Goal: Information Seeking & Learning: Learn about a topic

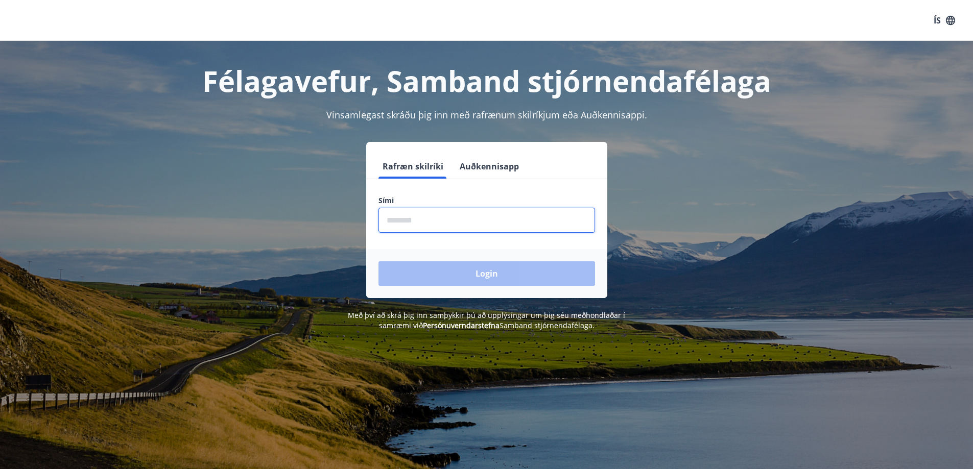
click at [484, 227] on input "phone" at bounding box center [486, 220] width 217 height 25
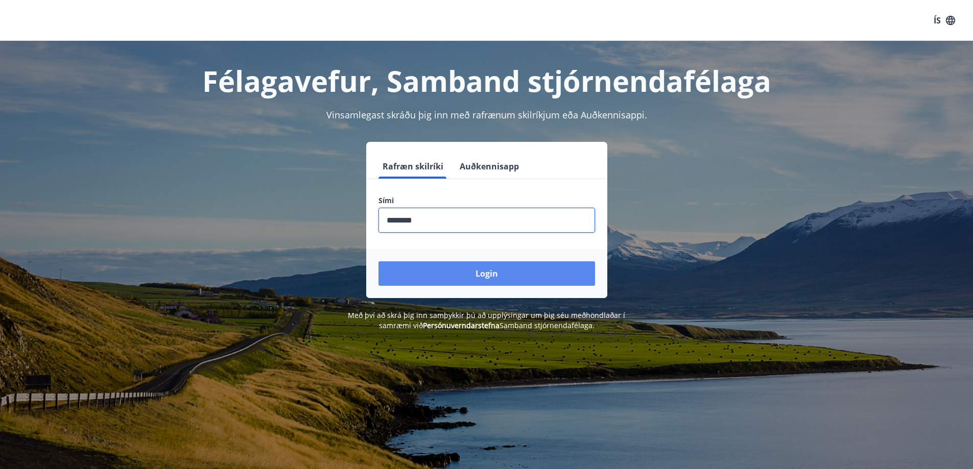
click at [466, 277] on button "Login" at bounding box center [486, 273] width 217 height 25
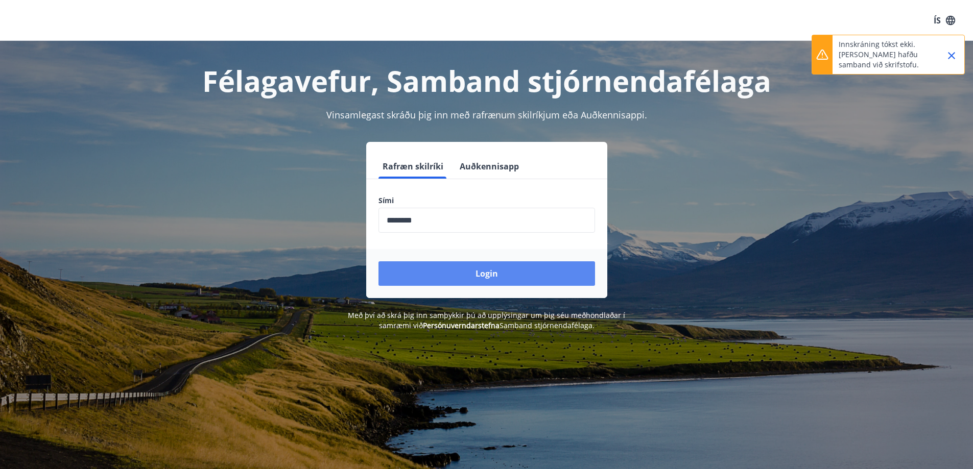
click at [481, 278] on button "Login" at bounding box center [486, 273] width 217 height 25
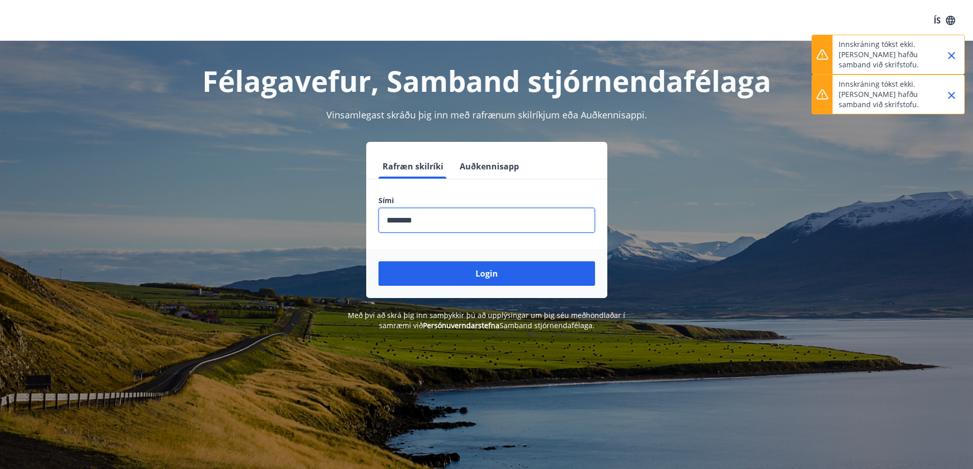
click at [443, 230] on input "phone" at bounding box center [486, 220] width 217 height 25
click at [450, 230] on input "phone" at bounding box center [486, 220] width 217 height 25
drag, startPoint x: 455, startPoint y: 227, endPoint x: 229, endPoint y: 200, distance: 226.9
click at [229, 200] on div "Rafræn skilríki Auðkennisapp Sími ​ Login" at bounding box center [486, 220] width 711 height 156
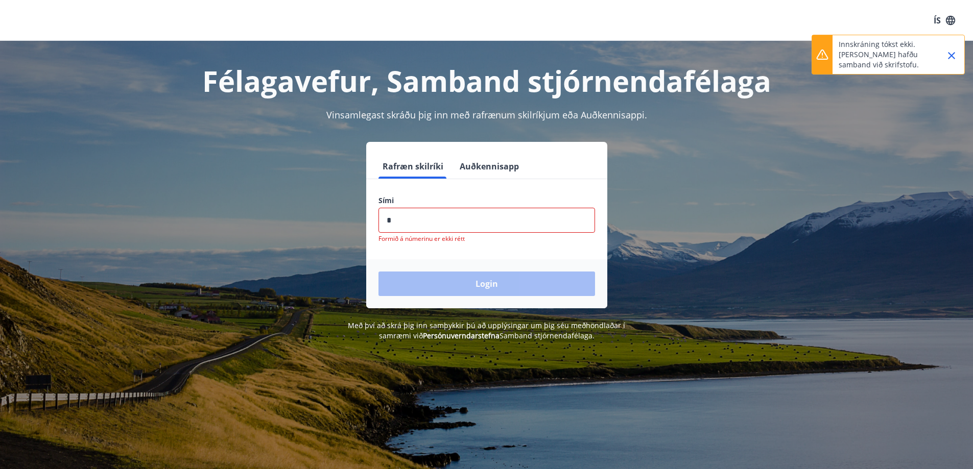
type input "********"
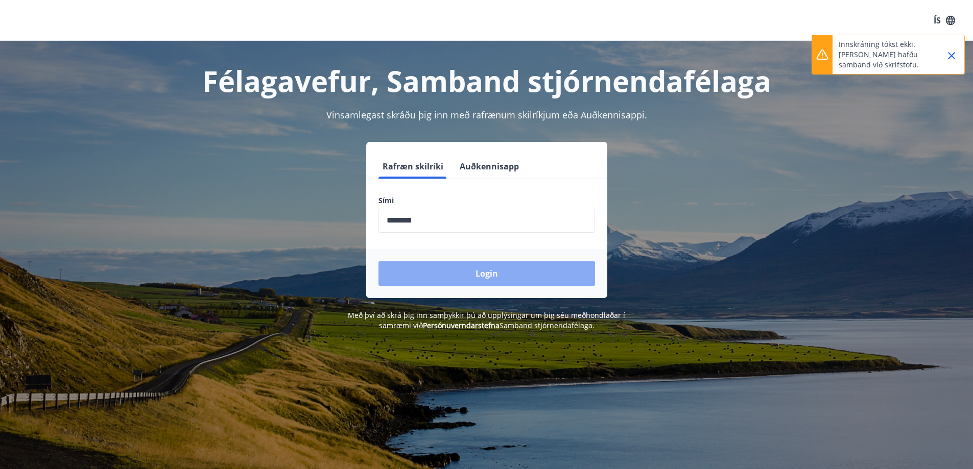
click at [447, 285] on button "Login" at bounding box center [486, 273] width 217 height 25
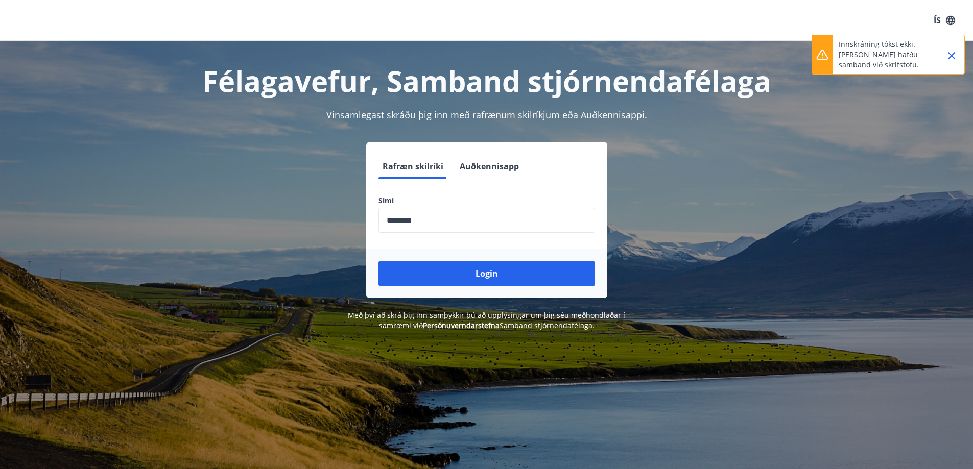
click at [950, 57] on icon "Close" at bounding box center [951, 55] width 7 height 7
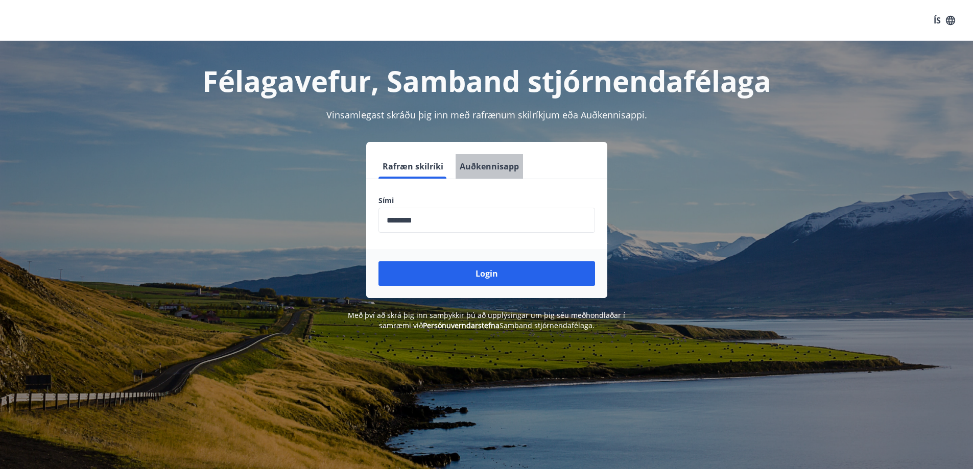
click at [518, 174] on button "Auðkennisapp" at bounding box center [489, 166] width 67 height 25
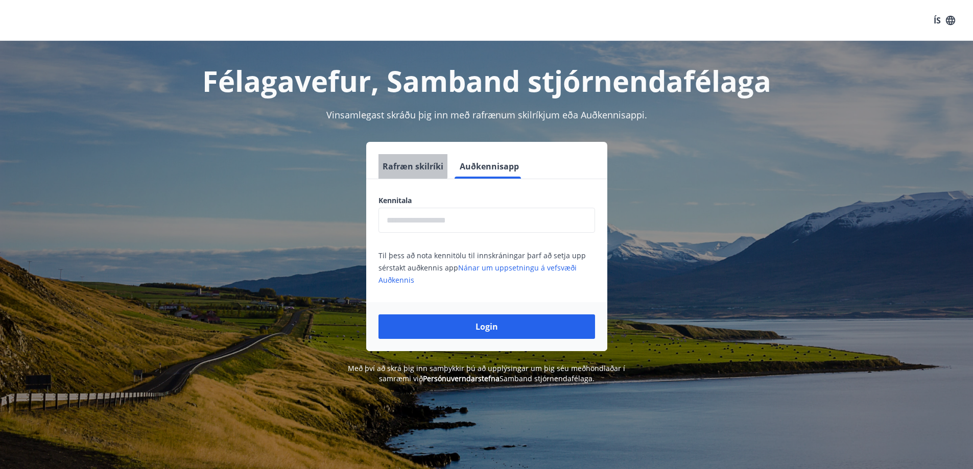
drag, startPoint x: 411, startPoint y: 165, endPoint x: 430, endPoint y: 184, distance: 26.7
click at [412, 165] on button "Rafræn skilríki" at bounding box center [412, 166] width 69 height 25
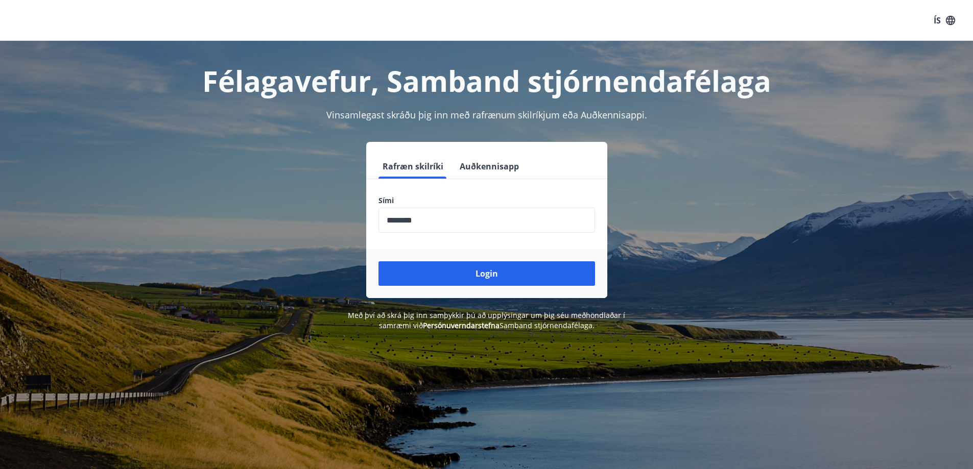
click at [479, 221] on input "phone" at bounding box center [486, 220] width 217 height 25
drag, startPoint x: 479, startPoint y: 220, endPoint x: 300, endPoint y: 210, distance: 179.0
click at [300, 210] on div "Rafræn skilríki Auðkennisapp Sími ​ Login" at bounding box center [486, 220] width 711 height 156
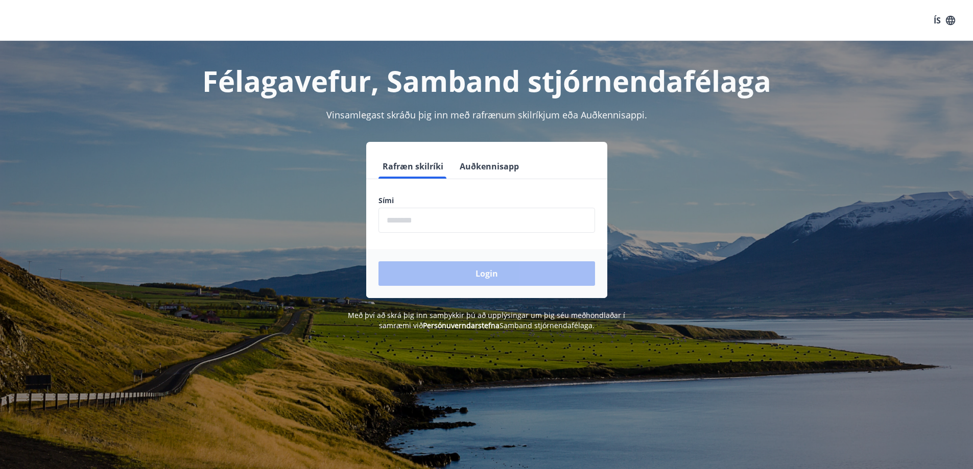
click at [486, 211] on input "phone" at bounding box center [486, 220] width 217 height 25
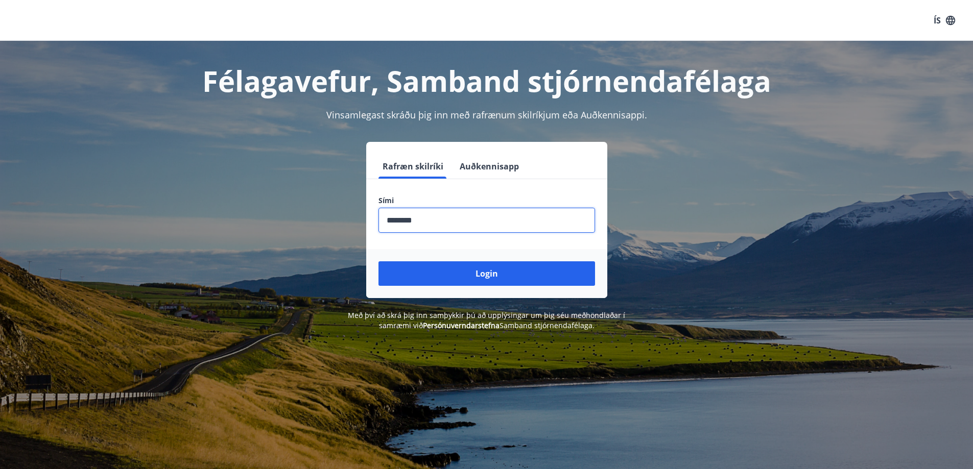
click at [378, 261] on button "Login" at bounding box center [486, 273] width 217 height 25
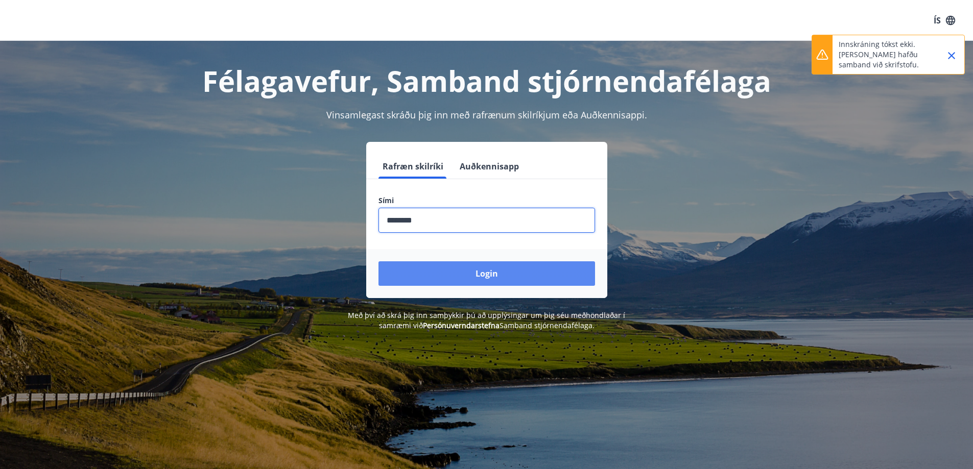
click at [500, 276] on button "Login" at bounding box center [486, 273] width 217 height 25
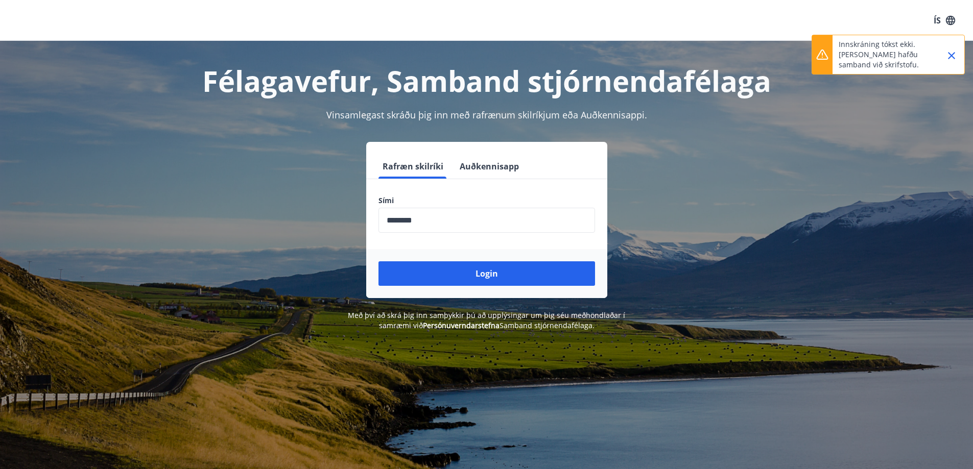
click at [460, 225] on input "phone" at bounding box center [486, 220] width 217 height 25
drag, startPoint x: 481, startPoint y: 221, endPoint x: 274, endPoint y: 190, distance: 209.2
click at [285, 191] on div "Rafræn skilríki Auðkennisapp Sími ​ Login" at bounding box center [486, 220] width 711 height 156
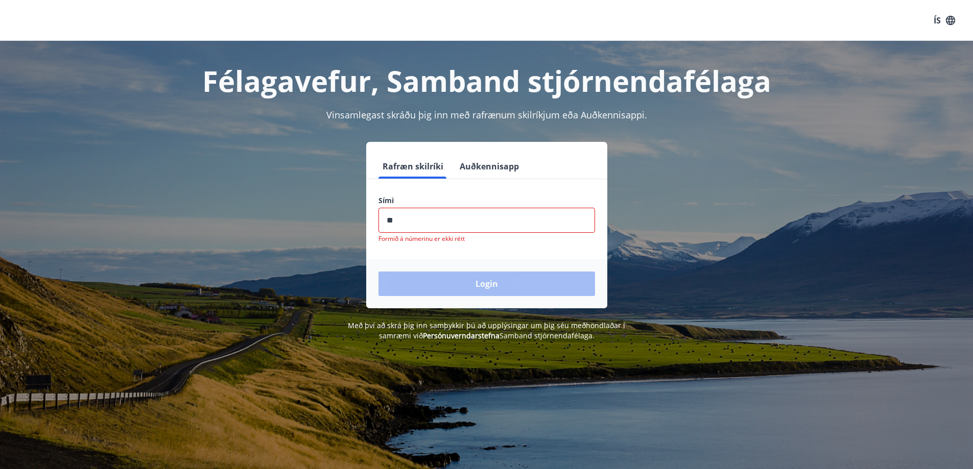
type input "********"
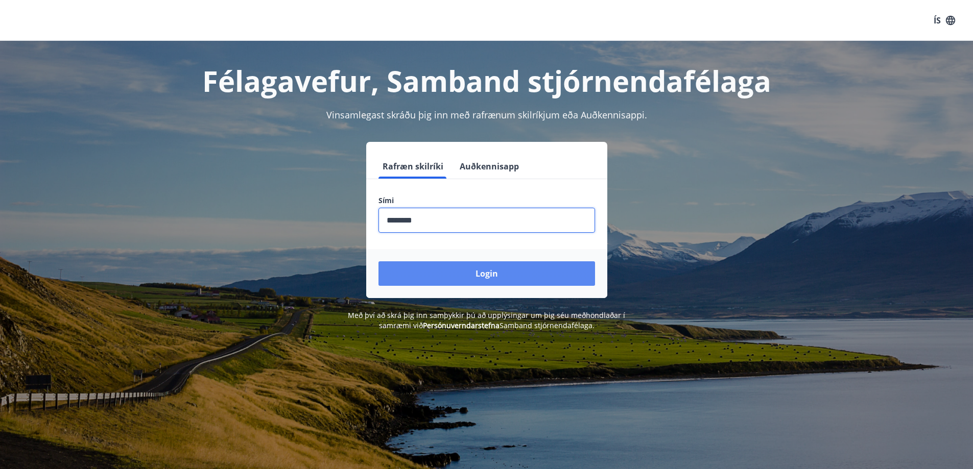
click at [449, 276] on button "Login" at bounding box center [486, 273] width 217 height 25
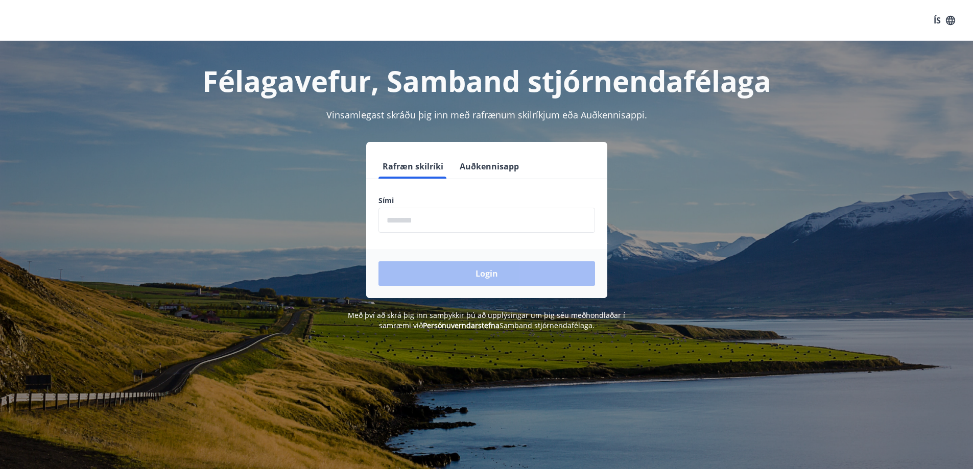
click at [430, 224] on input "phone" at bounding box center [486, 220] width 217 height 25
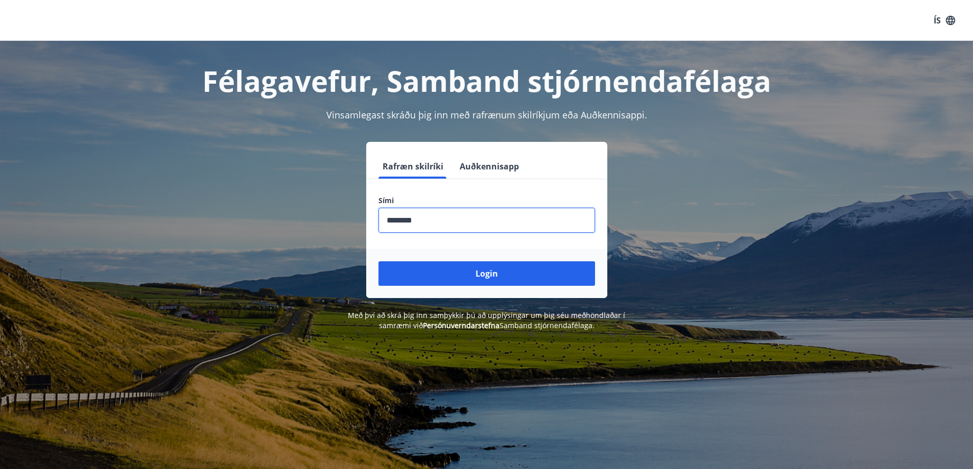
type input "********"
click at [378, 261] on button "Login" at bounding box center [486, 273] width 217 height 25
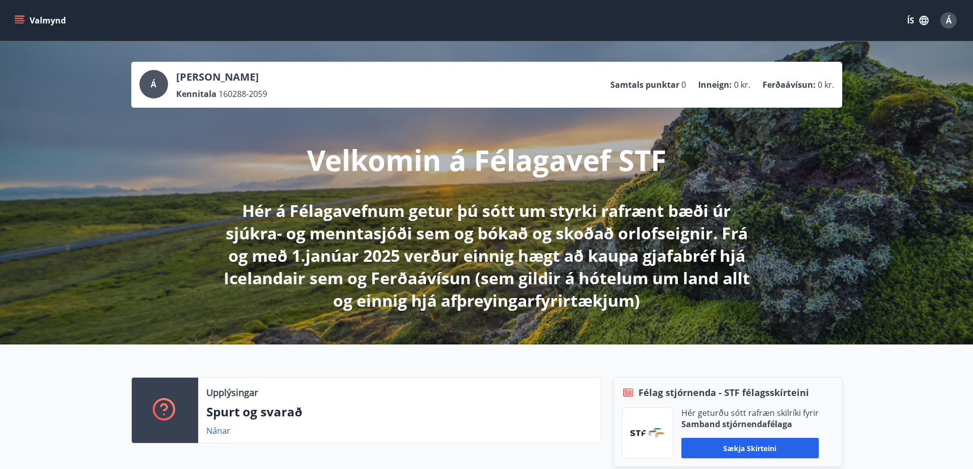
click at [23, 17] on icon "menu" at bounding box center [19, 20] width 10 height 10
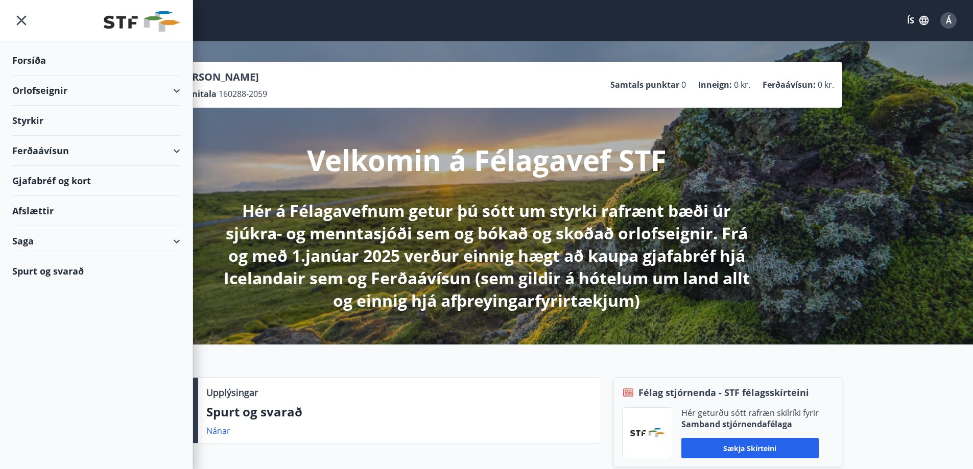
click at [45, 94] on div "Orlofseignir" at bounding box center [96, 91] width 168 height 30
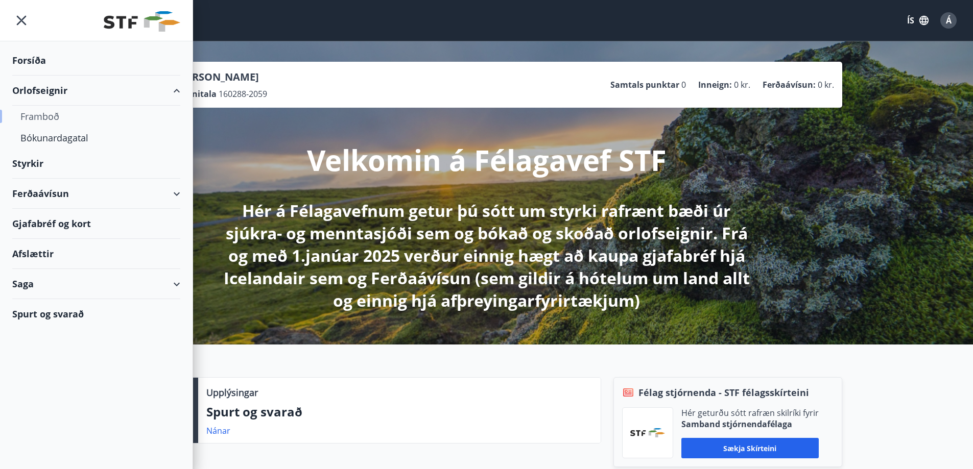
click at [29, 117] on div "Framboð" at bounding box center [96, 116] width 152 height 21
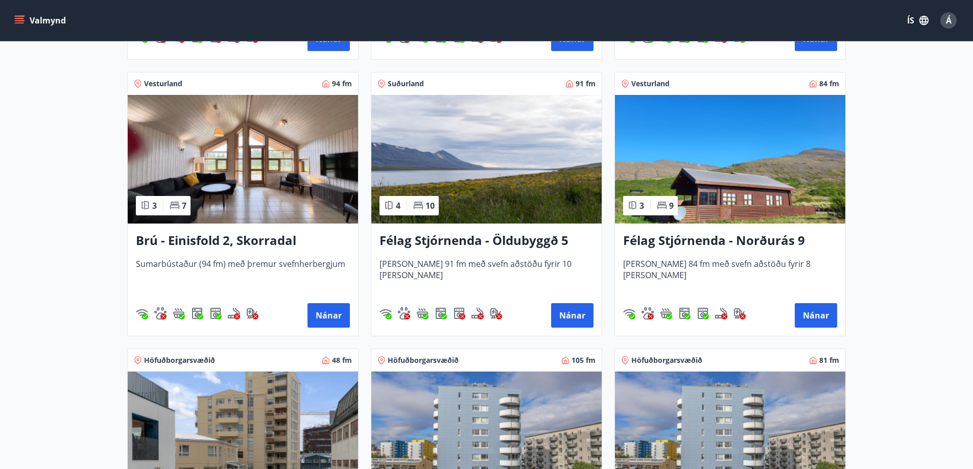
scroll to position [766, 0]
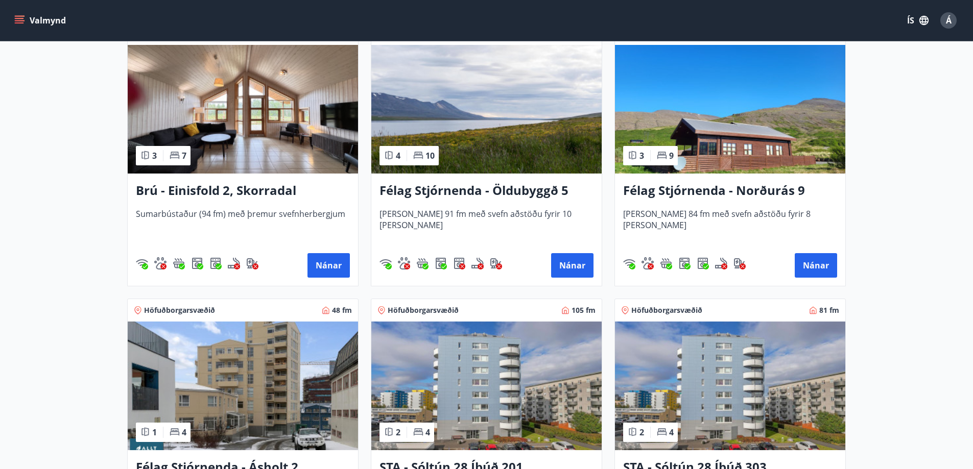
click at [802, 134] on img at bounding box center [730, 109] width 230 height 129
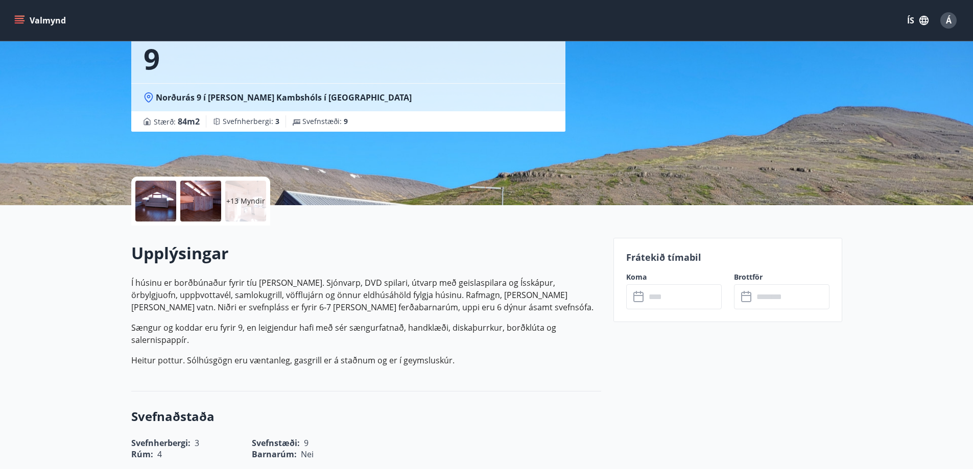
scroll to position [102, 0]
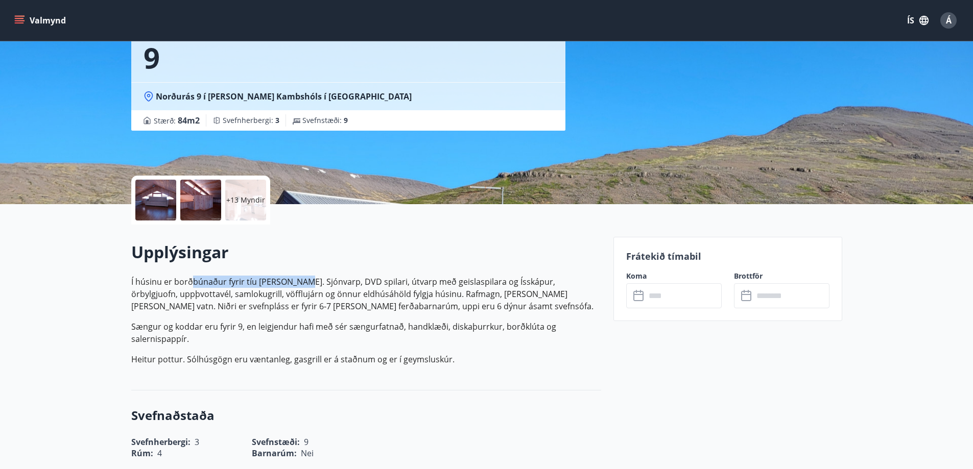
drag, startPoint x: 207, startPoint y: 283, endPoint x: 313, endPoint y: 282, distance: 106.2
click at [305, 282] on p "Í húsinu er borðbúnaður fyrir tíu manns. Sjónvarp, DVD spilari, útvarp með geis…" at bounding box center [366, 294] width 470 height 37
drag, startPoint x: 333, startPoint y: 283, endPoint x: 378, endPoint y: 280, distance: 45.0
click at [336, 284] on p "Í húsinu er borðbúnaður fyrir tíu manns. Sjónvarp, DVD spilari, útvarp með geis…" at bounding box center [366, 294] width 470 height 37
drag, startPoint x: 158, startPoint y: 291, endPoint x: 204, endPoint y: 291, distance: 45.5
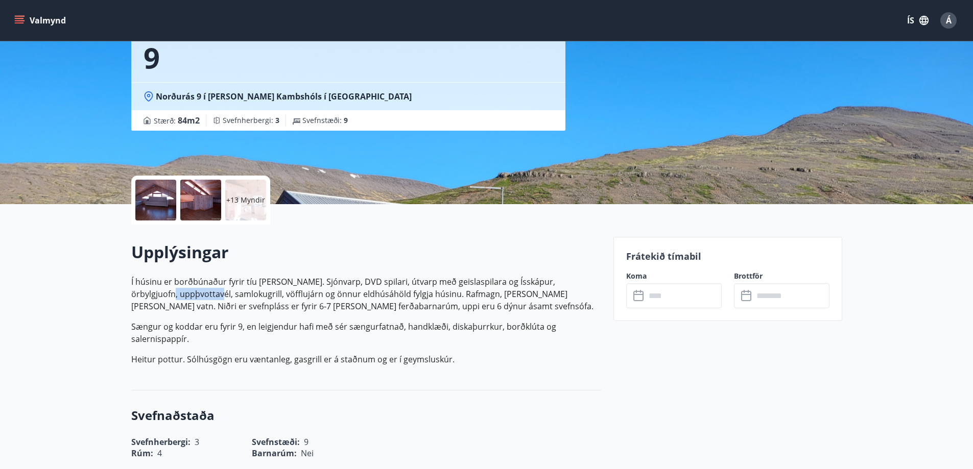
click at [204, 291] on p "Í húsinu er borðbúnaður fyrir tíu manns. Sjónvarp, DVD spilari, útvarp með geis…" at bounding box center [366, 294] width 470 height 37
click at [306, 317] on p "Í húsinu er borðbúnaður fyrir tíu manns. Sjónvarp, DVD spilari, útvarp með geis…" at bounding box center [366, 321] width 470 height 90
drag, startPoint x: 230, startPoint y: 293, endPoint x: 202, endPoint y: 293, distance: 28.6
click at [200, 294] on p "Í húsinu er borðbúnaður fyrir tíu manns. Sjónvarp, DVD spilari, útvarp með geis…" at bounding box center [366, 294] width 470 height 37
click at [274, 297] on p "Í húsinu er borðbúnaður fyrir tíu manns. Sjónvarp, DVD spilari, útvarp með geis…" at bounding box center [366, 294] width 470 height 37
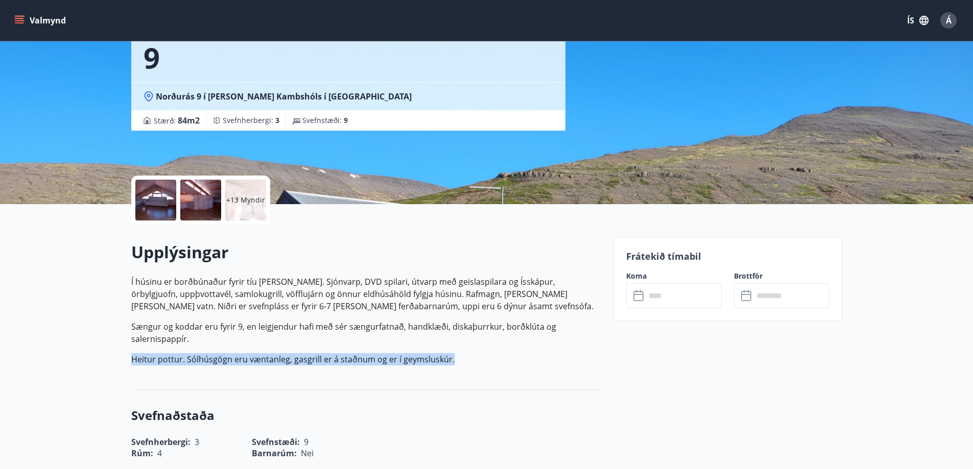
drag, startPoint x: 163, startPoint y: 350, endPoint x: 509, endPoint y: 362, distance: 345.9
click at [517, 353] on p "Í húsinu er borðbúnaður fyrir tíu manns. Sjónvarp, DVD spilari, útvarp með geis…" at bounding box center [366, 321] width 470 height 90
click at [441, 348] on p "Í húsinu er borðbúnaður fyrir tíu manns. Sjónvarp, DVD spilari, útvarp með geis…" at bounding box center [366, 321] width 470 height 90
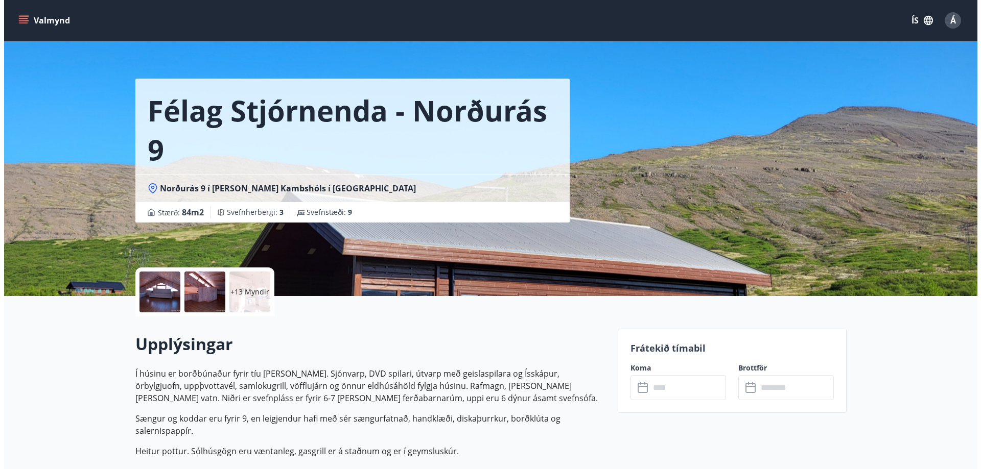
scroll to position [0, 0]
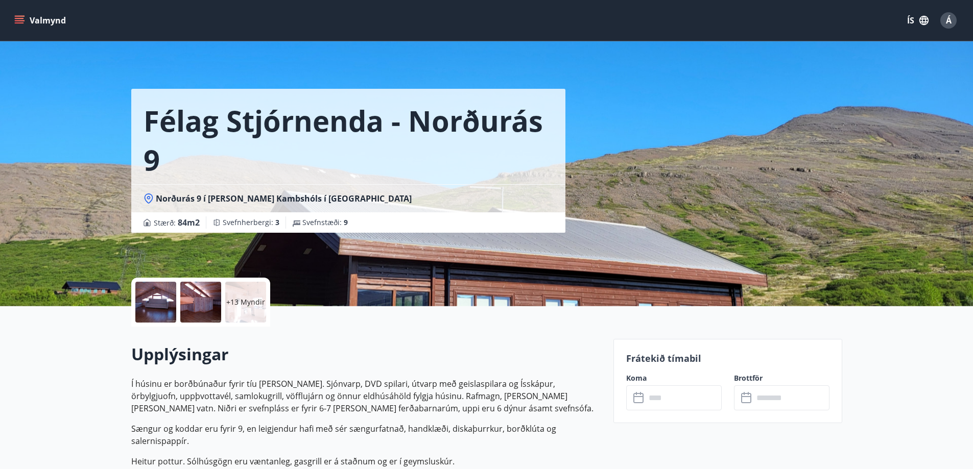
click at [157, 305] on div at bounding box center [155, 302] width 41 height 41
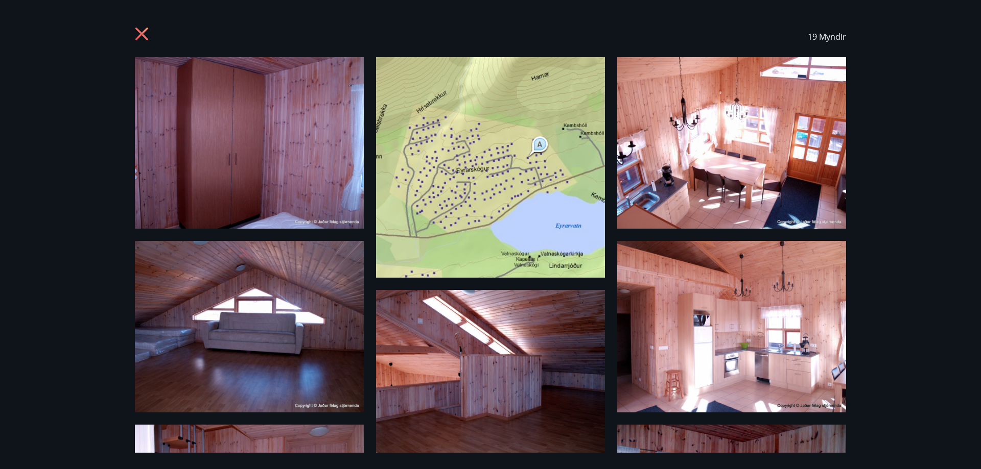
click at [269, 351] on img at bounding box center [249, 327] width 229 height 172
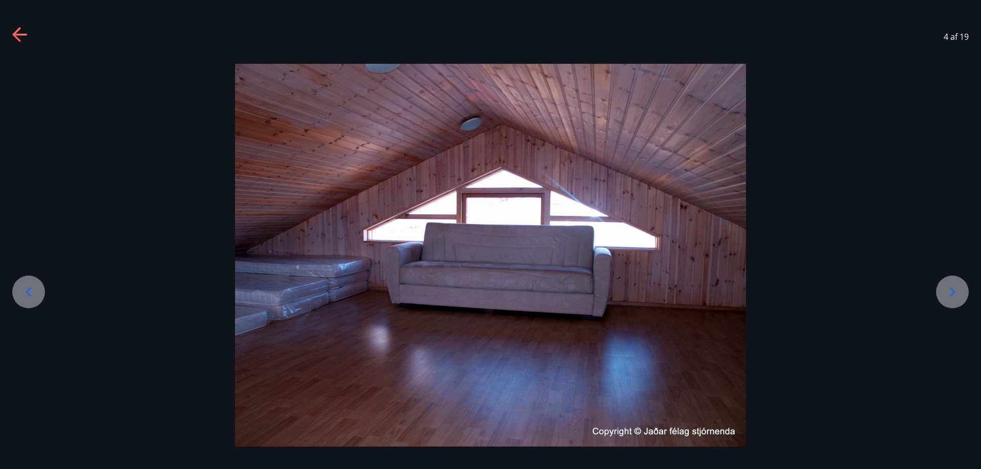
click at [956, 298] on icon at bounding box center [952, 292] width 16 height 16
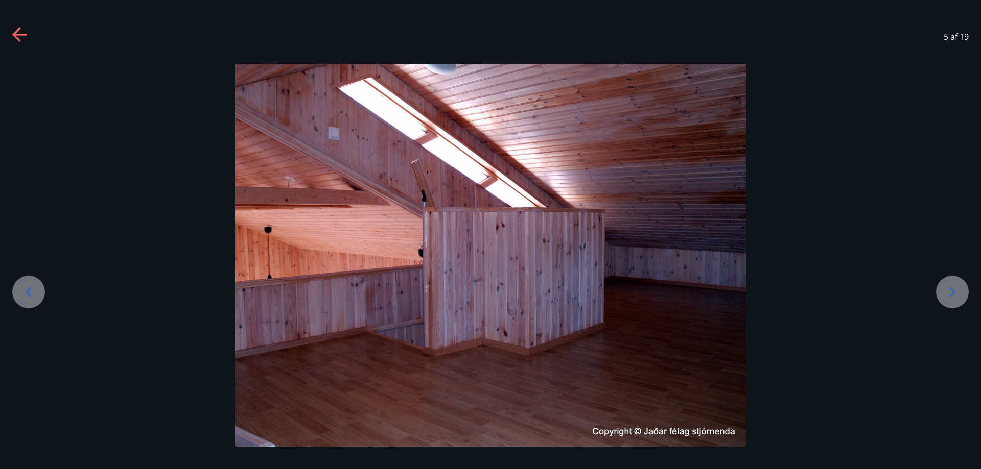
click at [955, 292] on icon at bounding box center [952, 292] width 16 height 16
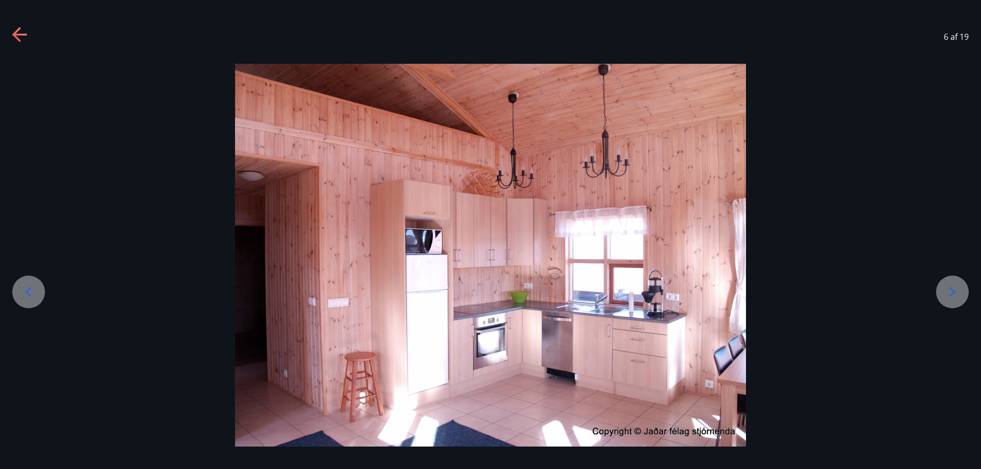
click at [26, 289] on icon at bounding box center [28, 292] width 16 height 16
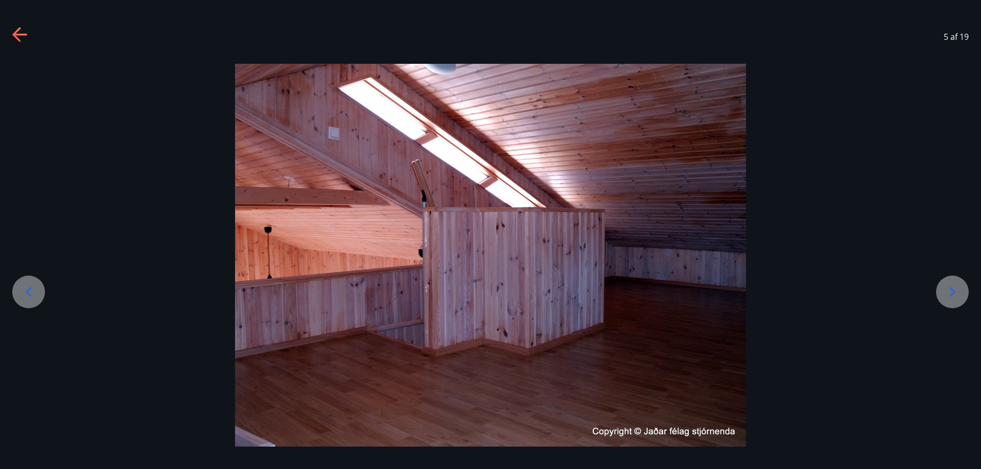
click at [952, 291] on icon at bounding box center [952, 292] width 16 height 16
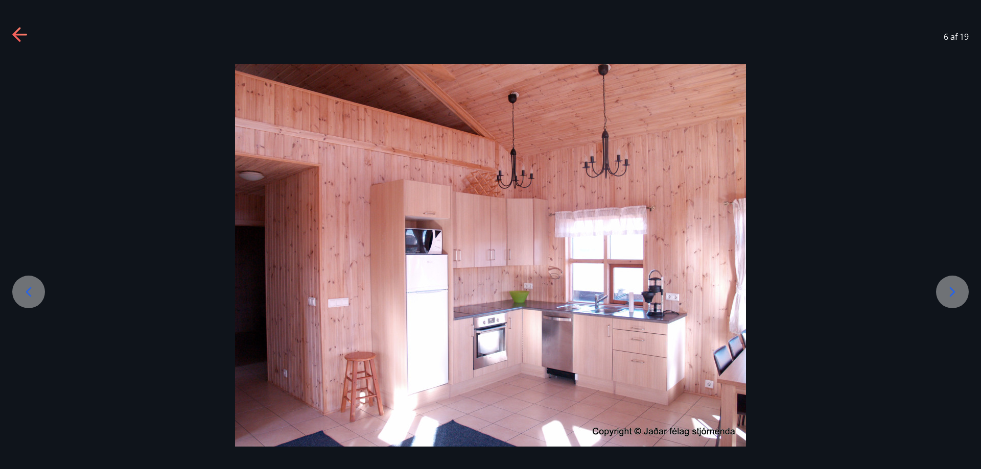
click at [954, 298] on icon at bounding box center [952, 292] width 16 height 16
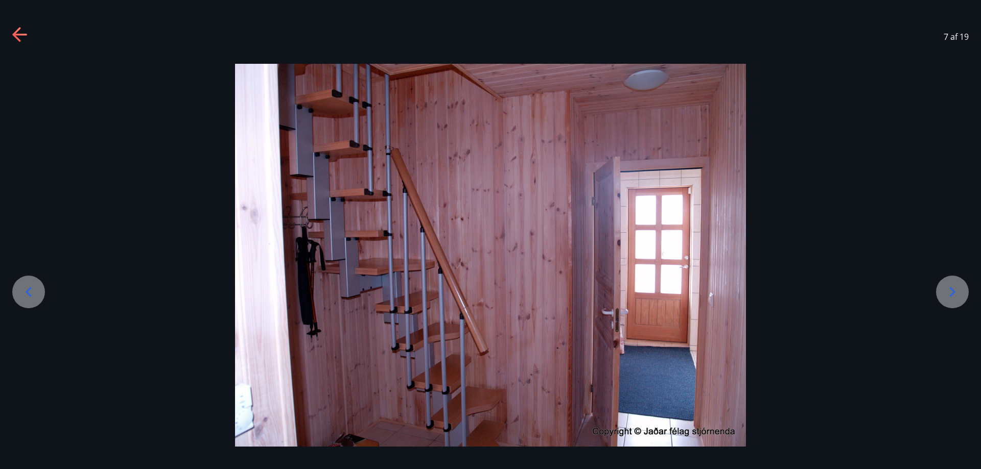
click at [954, 290] on icon at bounding box center [952, 292] width 16 height 16
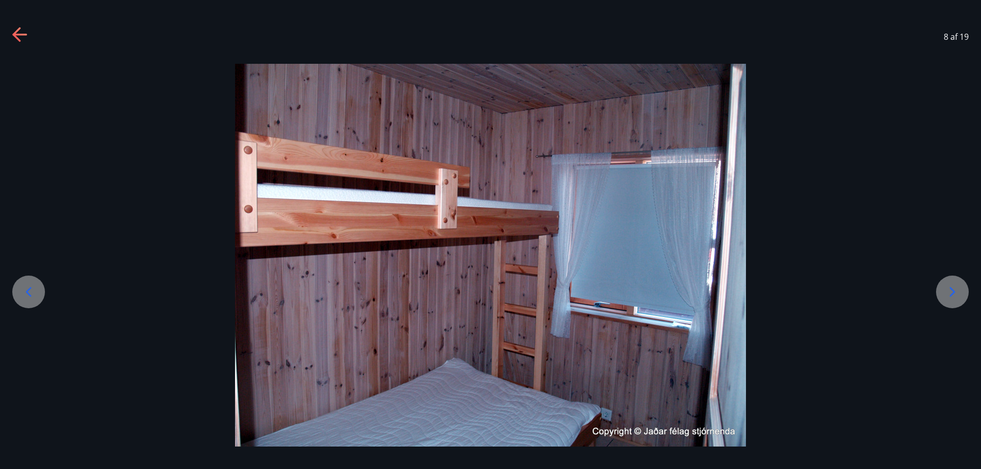
click at [958, 288] on icon at bounding box center [952, 292] width 16 height 16
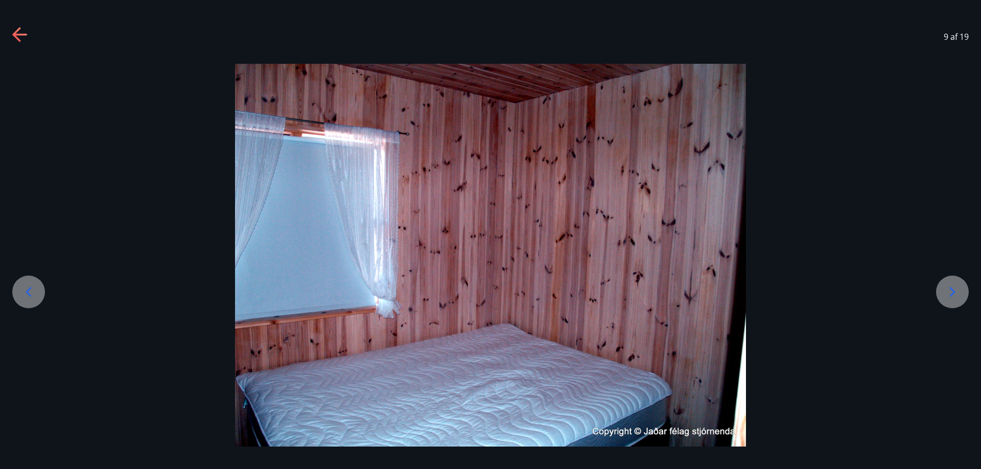
click at [958, 288] on icon at bounding box center [952, 292] width 16 height 16
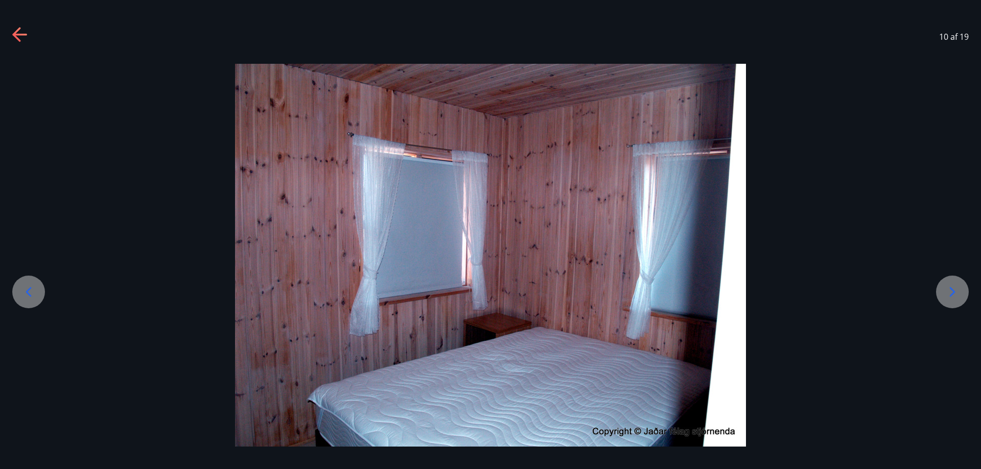
click at [958, 289] on icon at bounding box center [952, 292] width 16 height 16
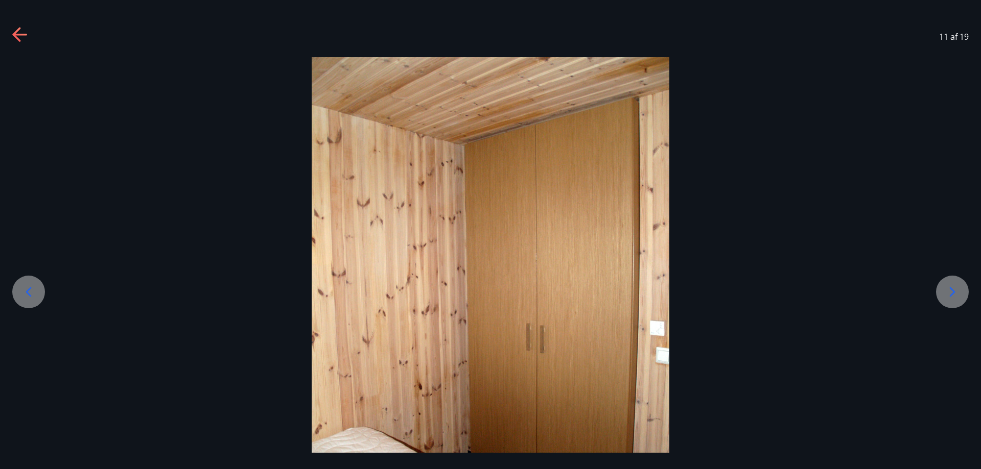
click at [954, 292] on icon at bounding box center [952, 292] width 6 height 10
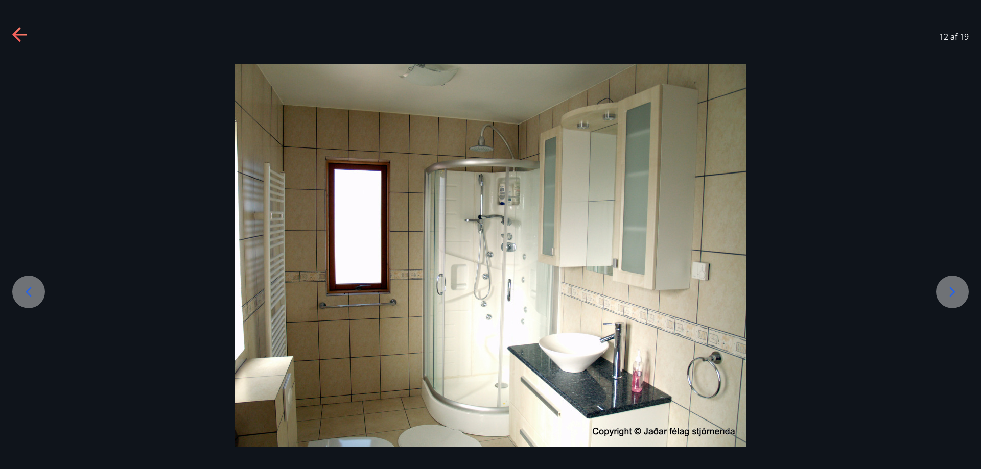
click at [954, 292] on icon at bounding box center [952, 292] width 6 height 10
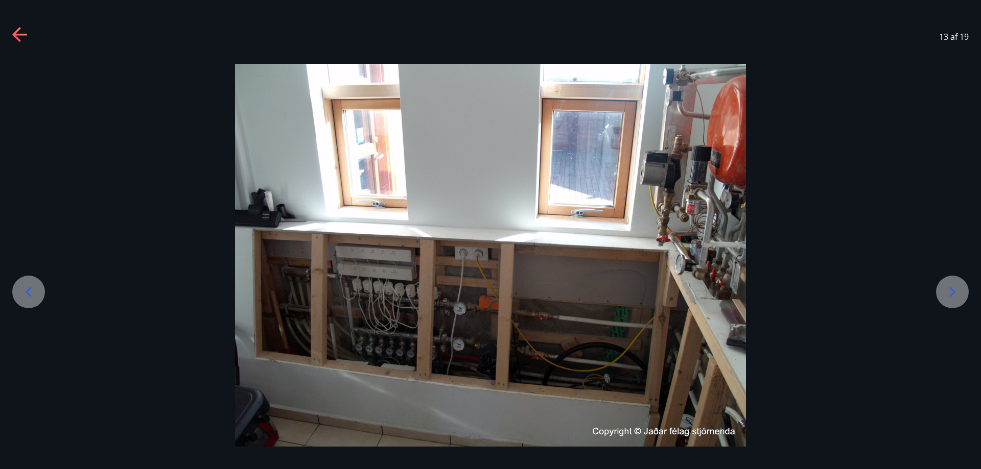
click at [954, 292] on icon at bounding box center [952, 292] width 6 height 10
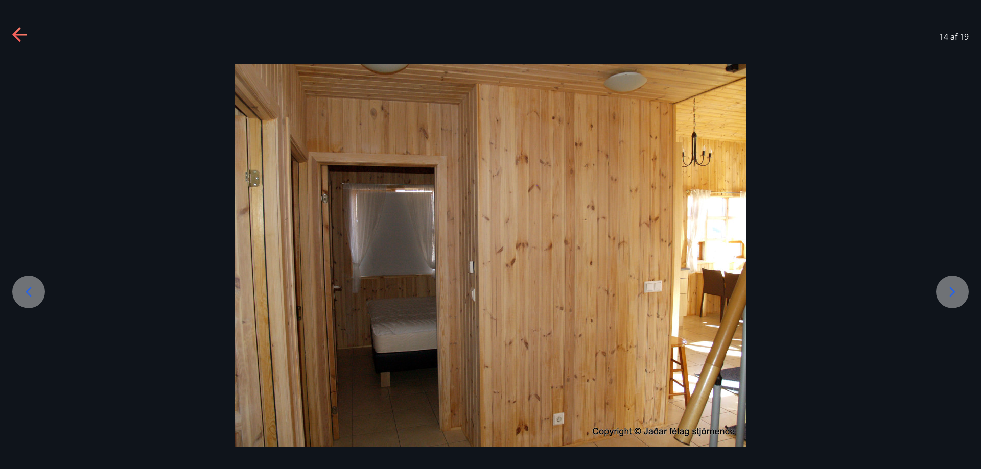
click at [954, 292] on icon at bounding box center [952, 292] width 6 height 10
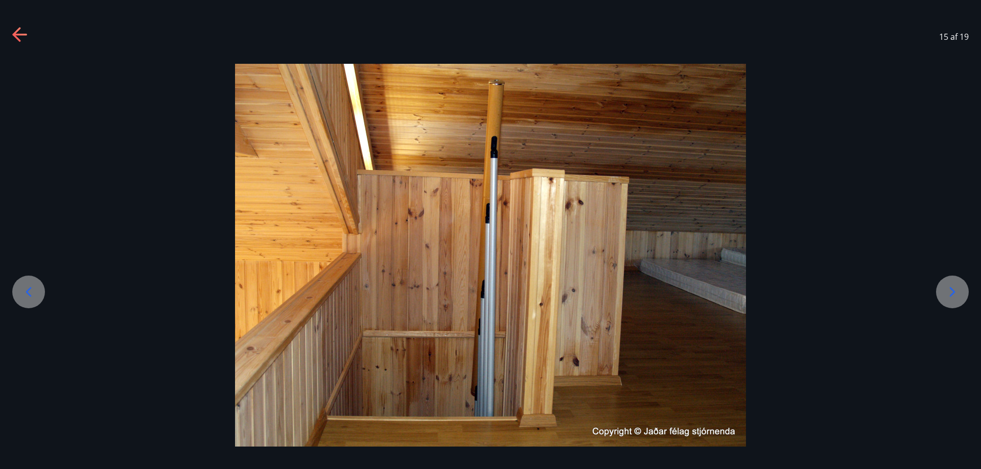
click at [954, 292] on icon at bounding box center [952, 292] width 6 height 10
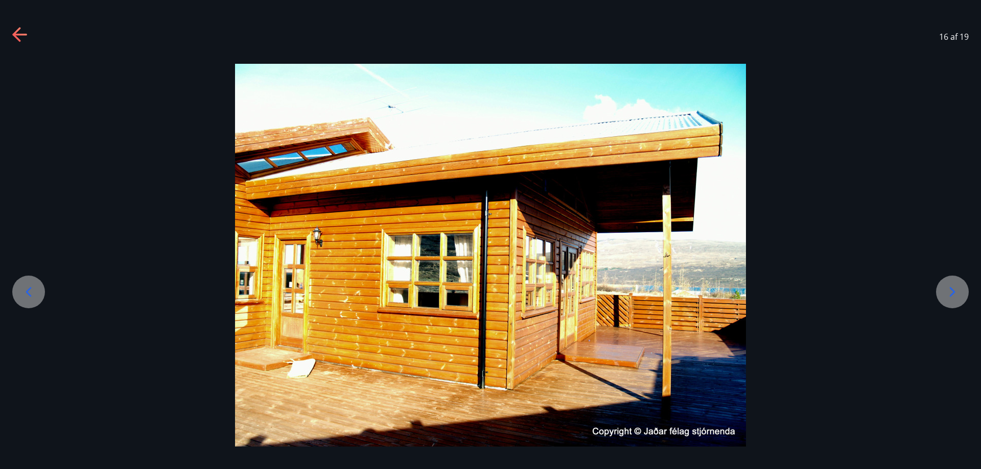
click at [954, 292] on icon at bounding box center [952, 292] width 6 height 10
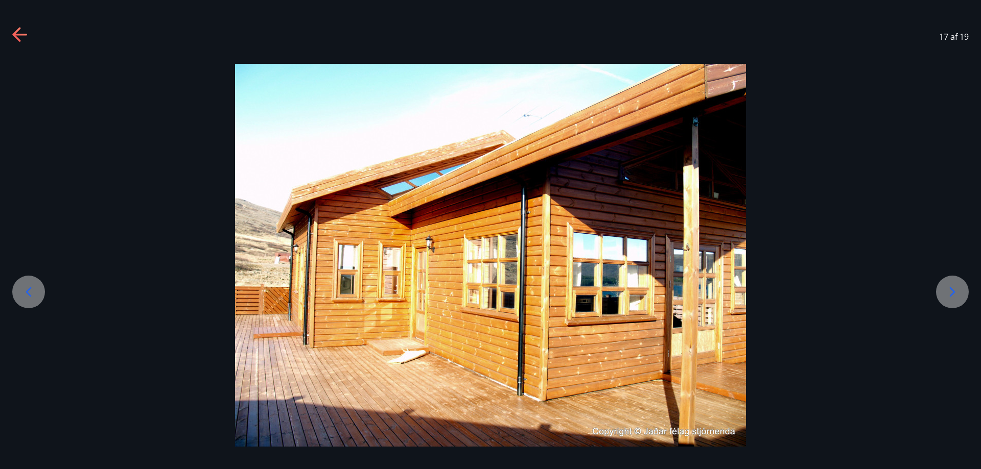
click at [954, 292] on icon at bounding box center [952, 292] width 6 height 10
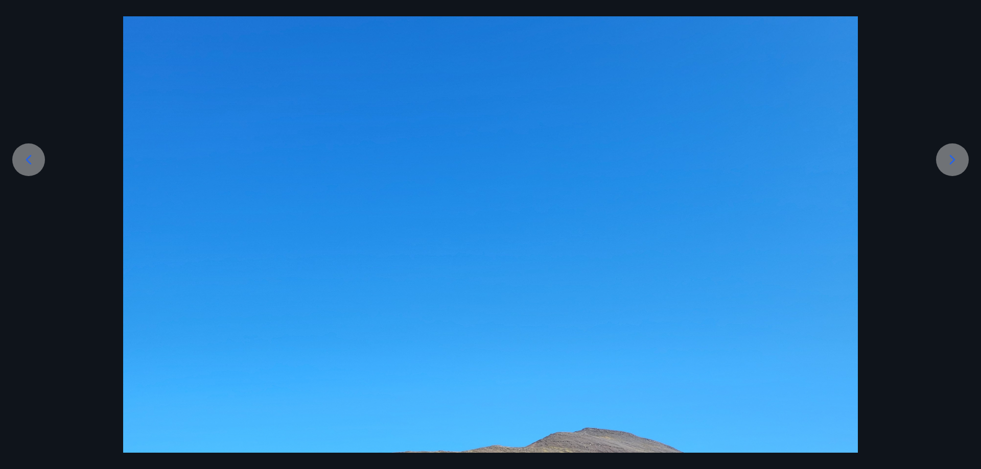
scroll to position [124, 0]
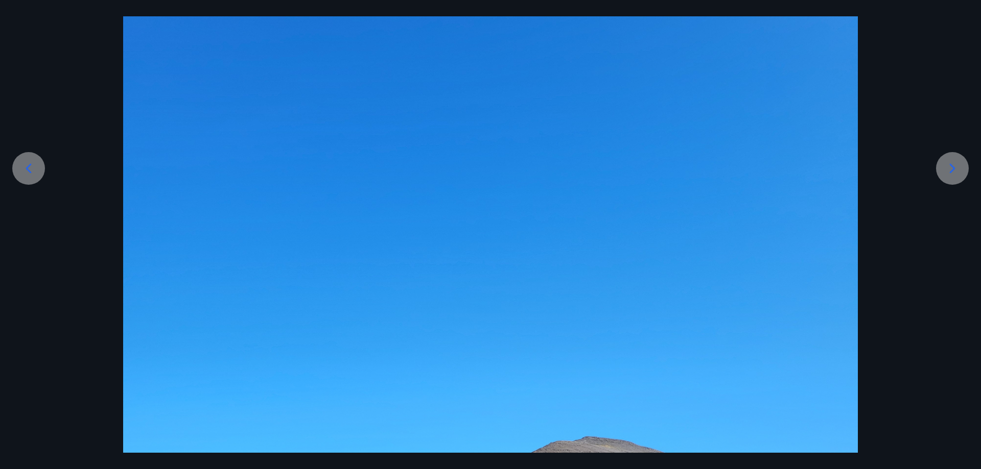
click at [953, 164] on icon at bounding box center [952, 168] width 16 height 16
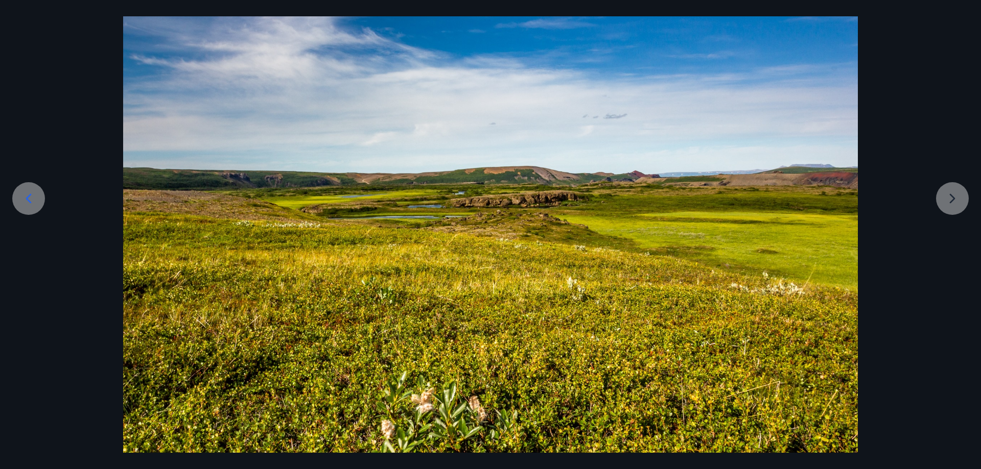
scroll to position [93, 0]
click at [949, 209] on div at bounding box center [490, 208] width 981 height 489
click at [23, 207] on div at bounding box center [28, 198] width 33 height 33
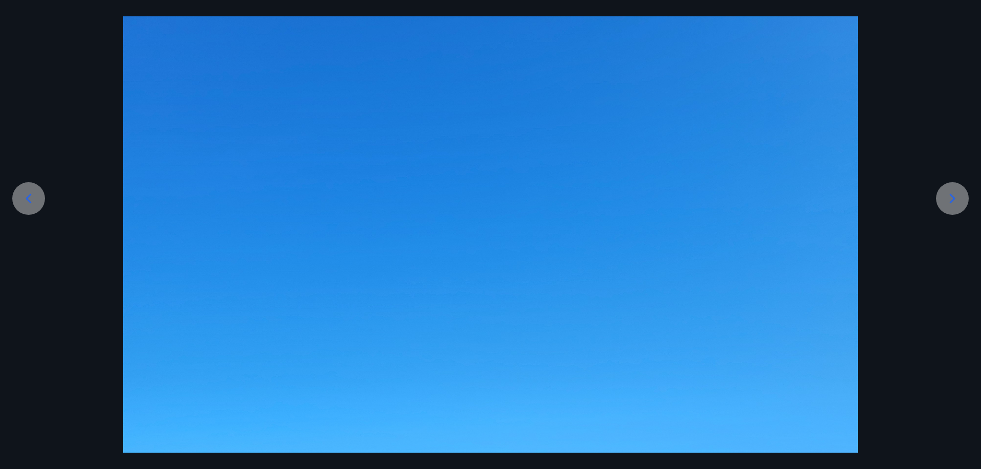
click at [36, 207] on div at bounding box center [28, 198] width 33 height 33
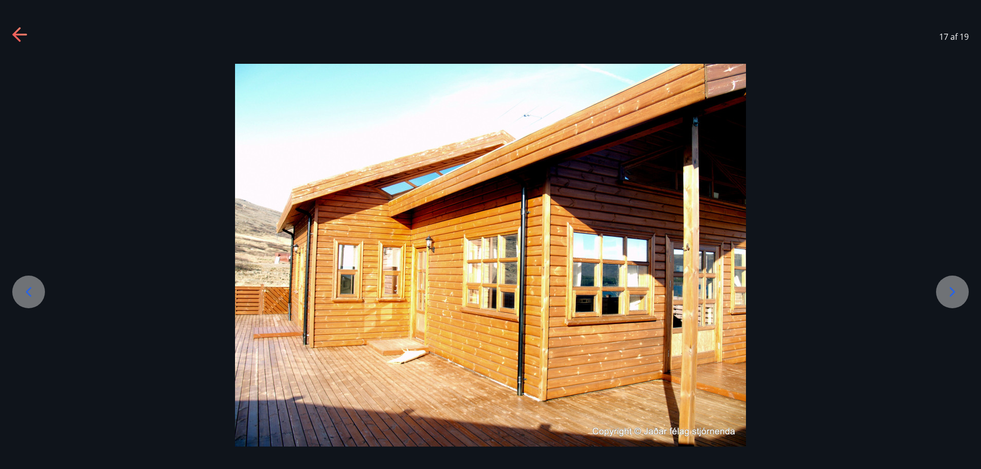
scroll to position [0, 0]
click at [36, 207] on div at bounding box center [490, 255] width 981 height 383
click at [27, 288] on icon at bounding box center [28, 292] width 16 height 16
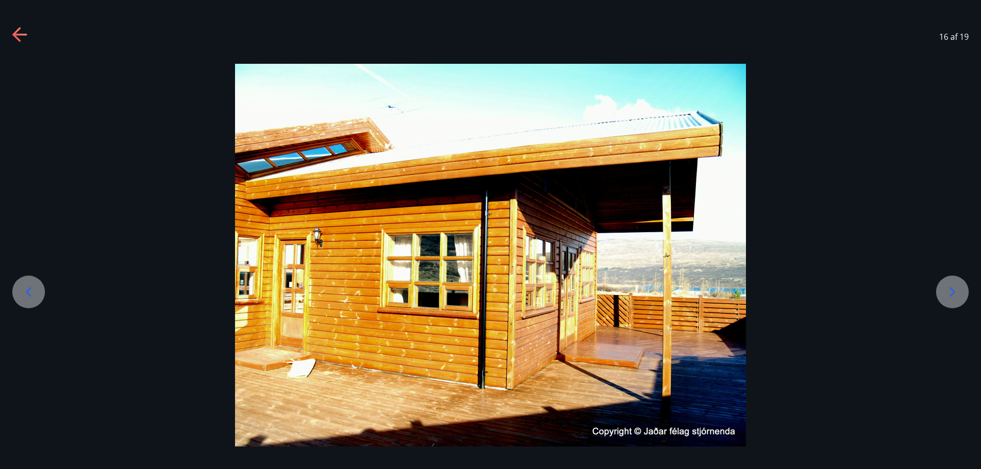
click at [38, 298] on div at bounding box center [28, 292] width 33 height 33
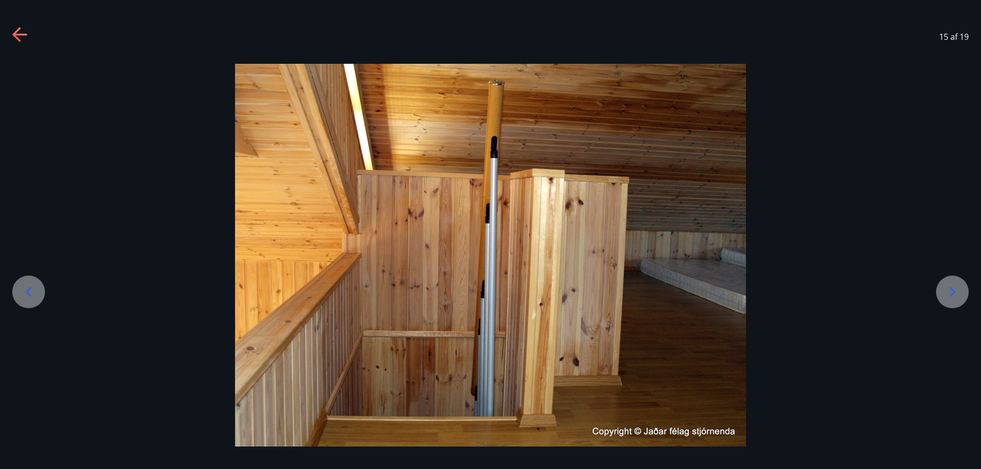
click at [38, 297] on div at bounding box center [28, 292] width 33 height 33
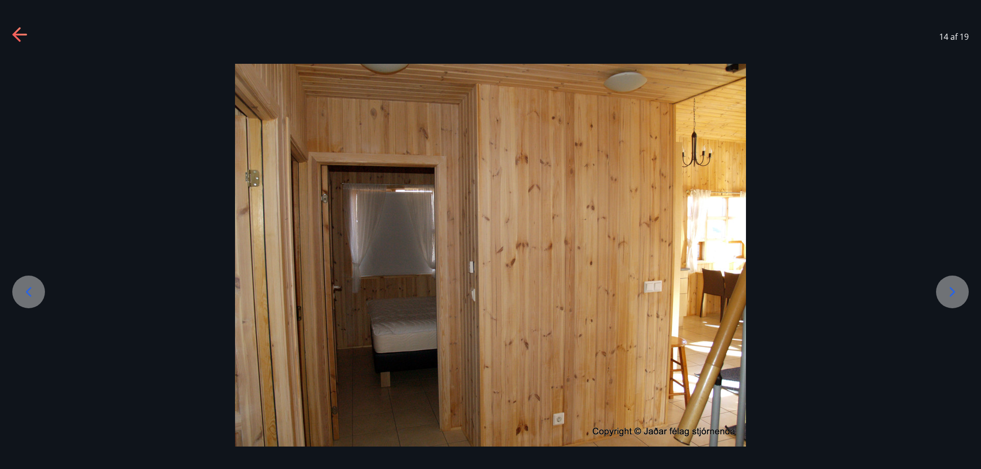
click at [38, 297] on div at bounding box center [28, 292] width 33 height 33
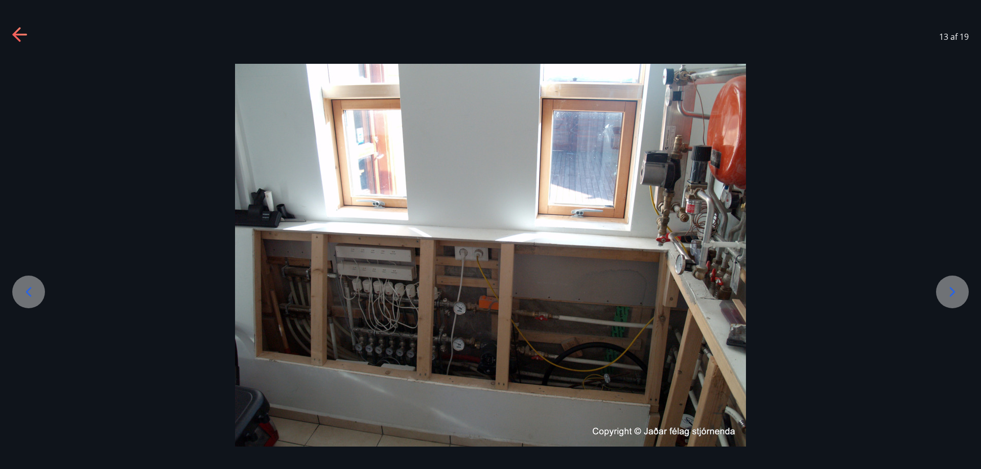
click at [944, 287] on icon at bounding box center [952, 292] width 16 height 16
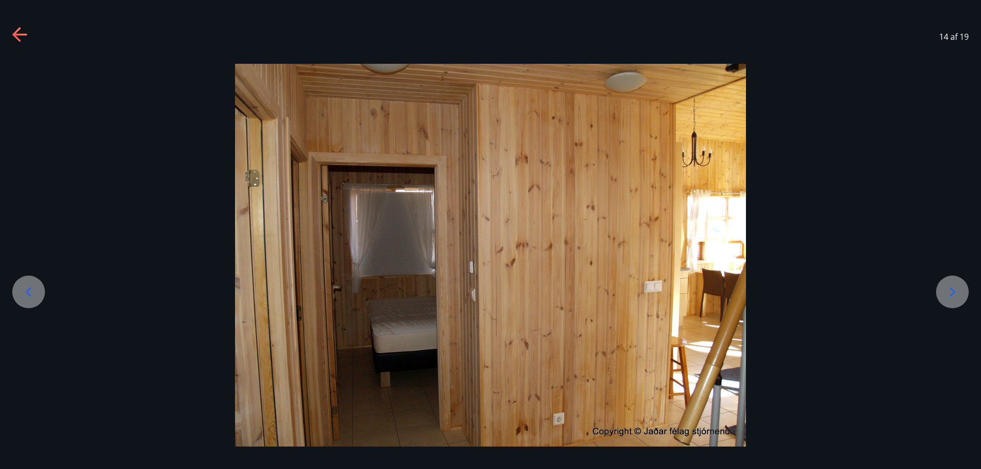
click at [34, 292] on icon at bounding box center [28, 292] width 16 height 16
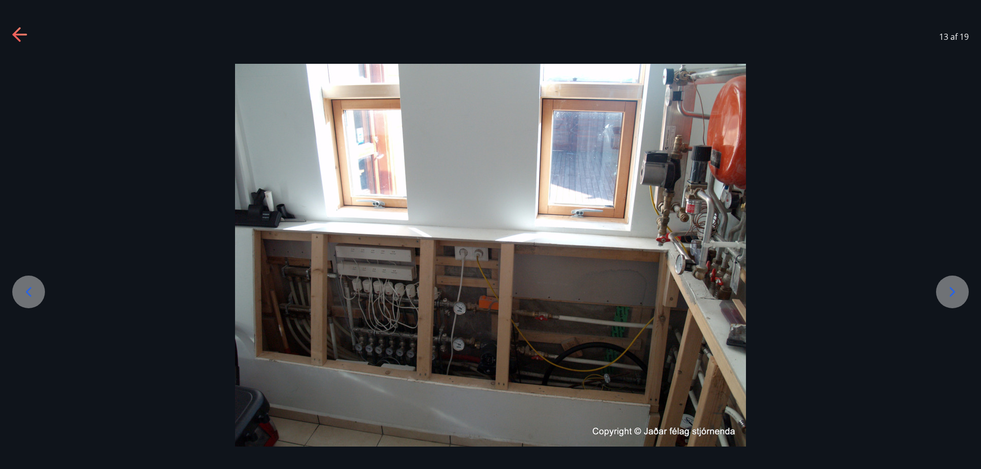
click at [34, 292] on icon at bounding box center [28, 292] width 16 height 16
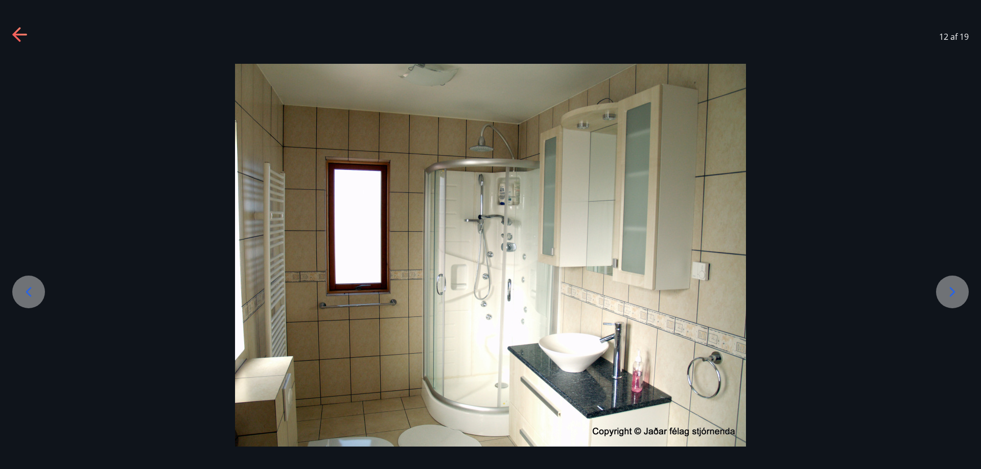
click at [33, 294] on icon at bounding box center [28, 292] width 16 height 16
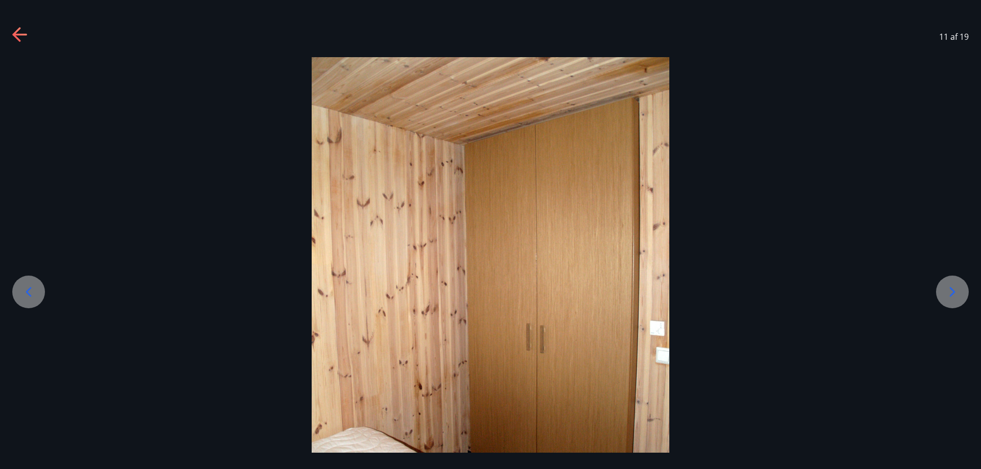
click at [953, 296] on icon at bounding box center [952, 292] width 16 height 16
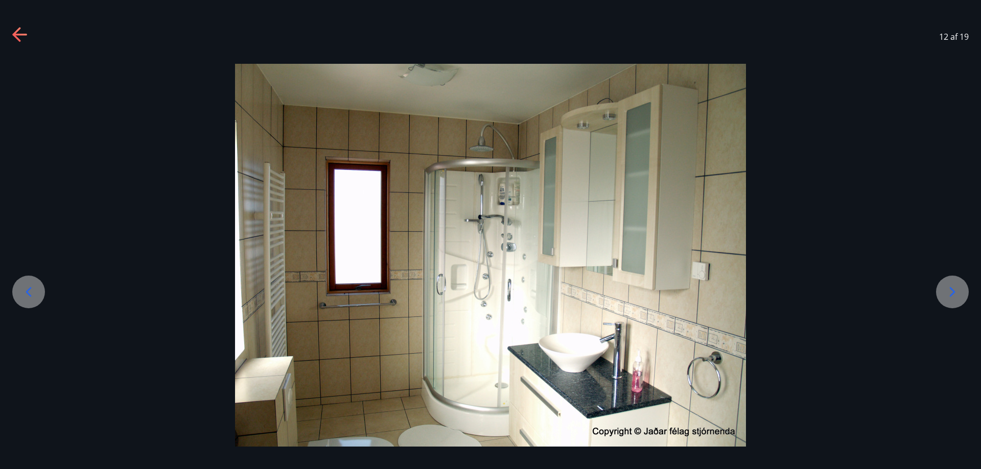
click at [28, 289] on icon at bounding box center [28, 292] width 16 height 16
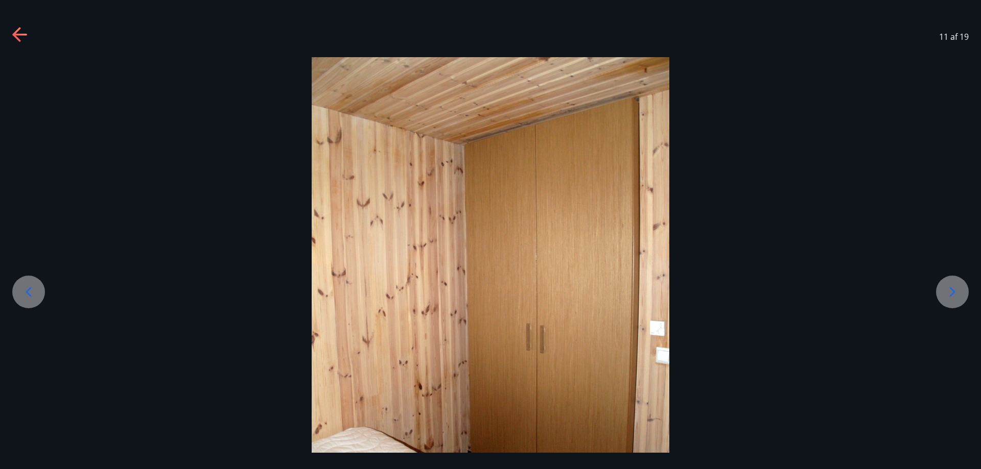
click at [33, 299] on icon at bounding box center [28, 292] width 16 height 16
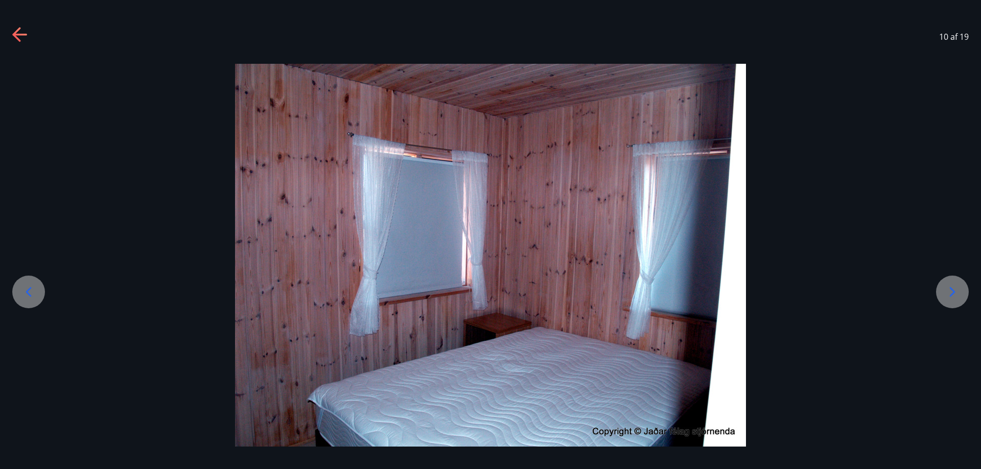
click at [32, 292] on icon at bounding box center [28, 292] width 16 height 16
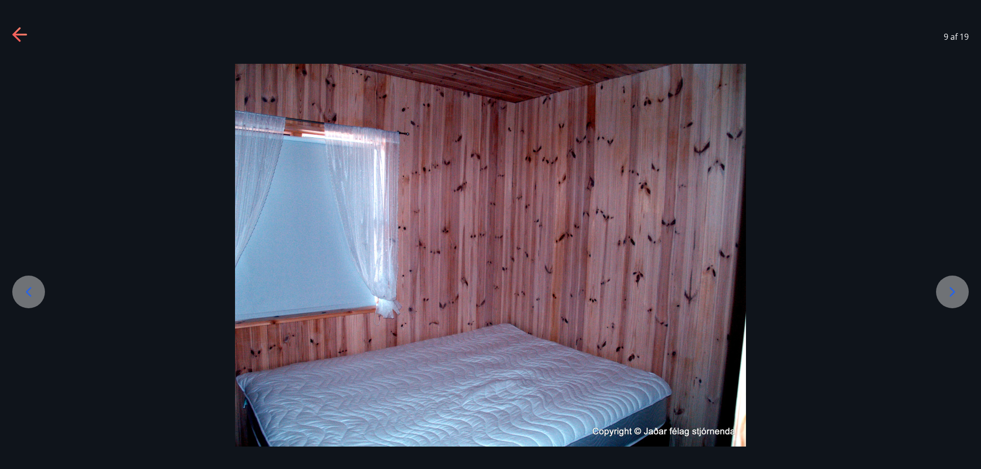
click at [32, 292] on icon at bounding box center [28, 292] width 16 height 16
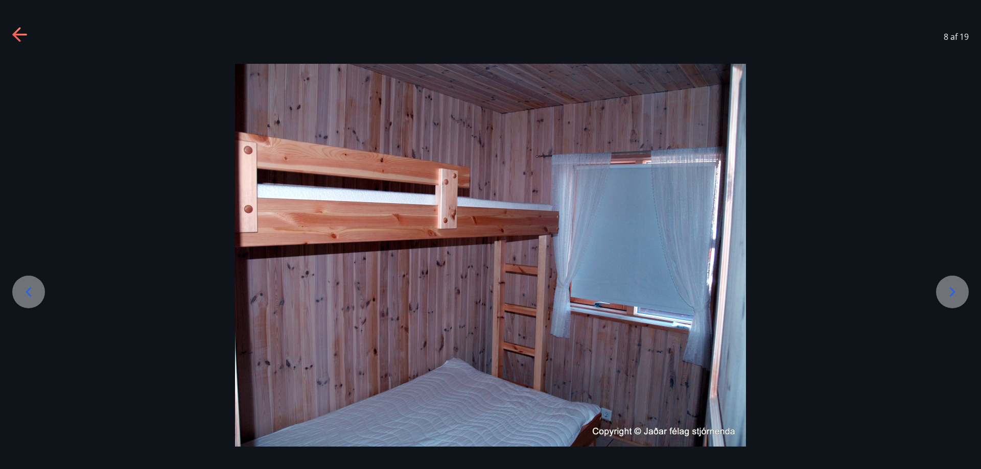
click at [954, 293] on icon at bounding box center [952, 292] width 6 height 10
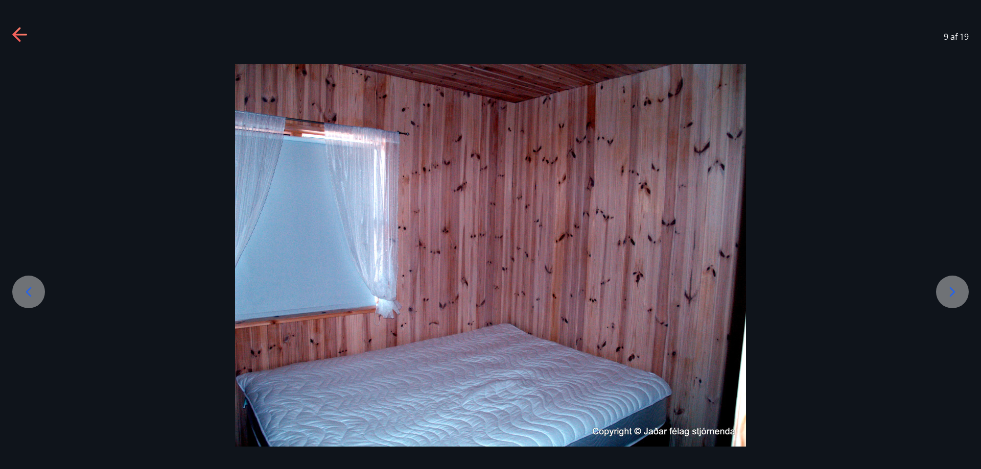
click at [955, 292] on icon at bounding box center [952, 292] width 16 height 16
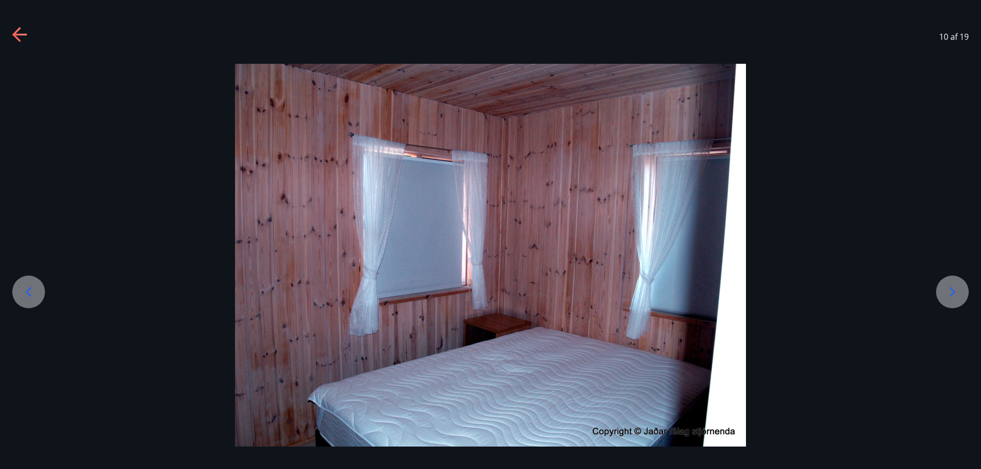
click at [955, 292] on icon at bounding box center [952, 292] width 16 height 16
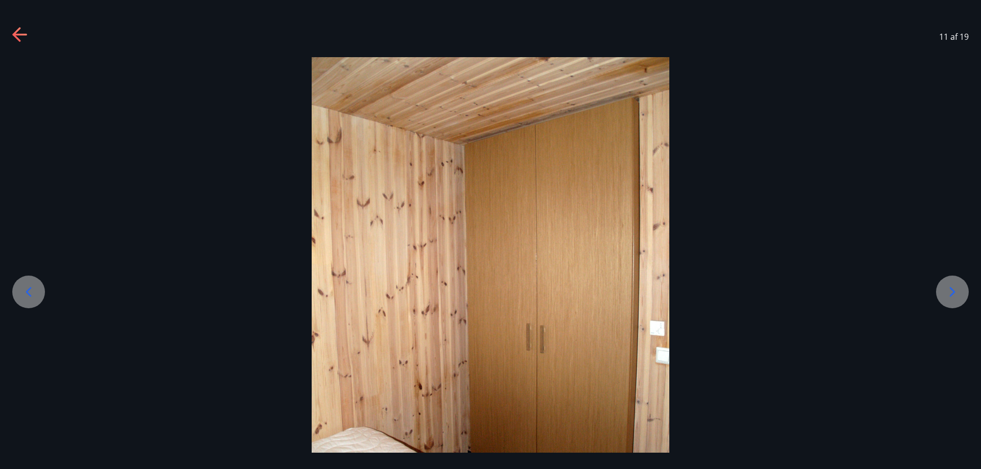
click at [955, 292] on icon at bounding box center [952, 292] width 16 height 16
